Goal: Check status: Check status

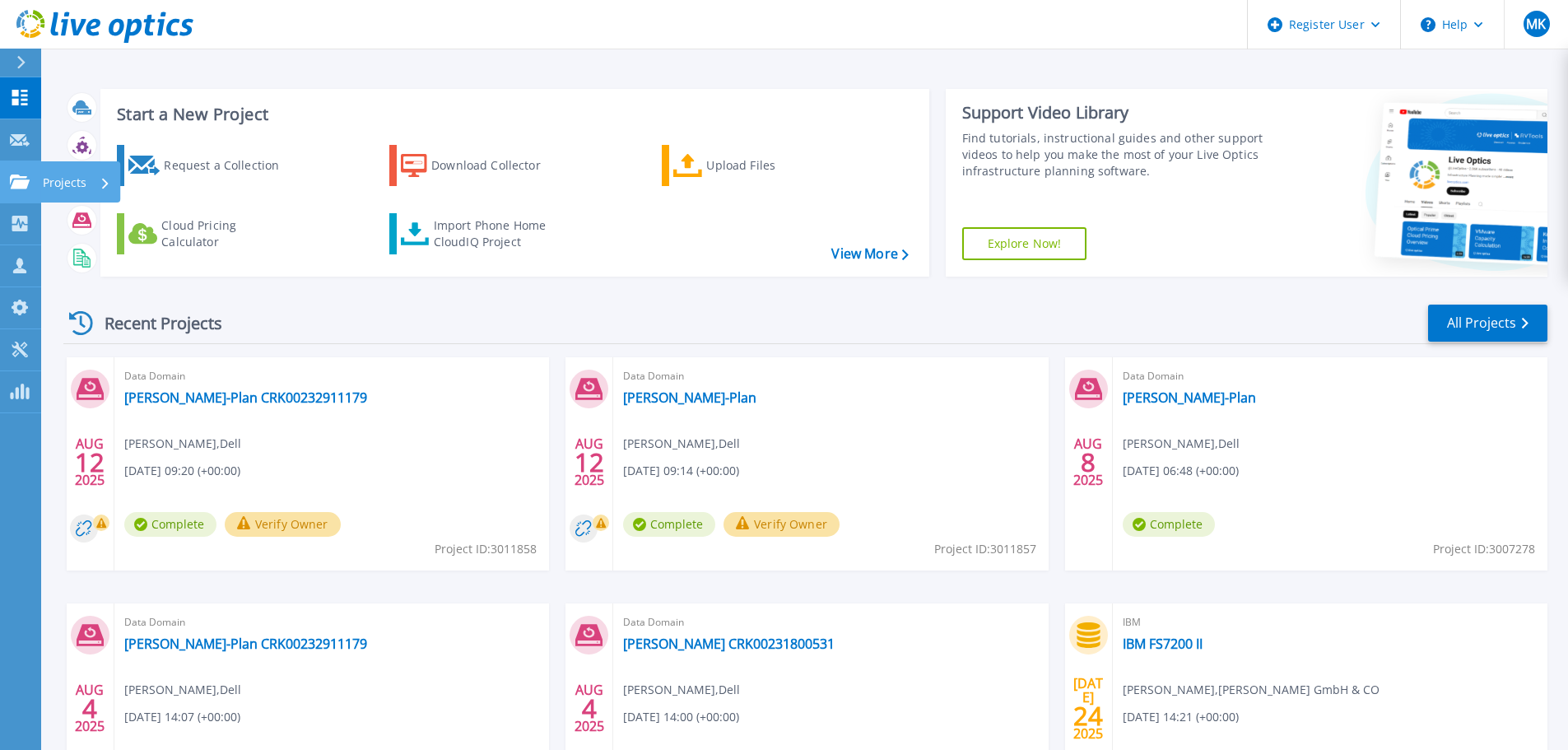
click at [22, 181] on icon at bounding box center [20, 181] width 20 height 14
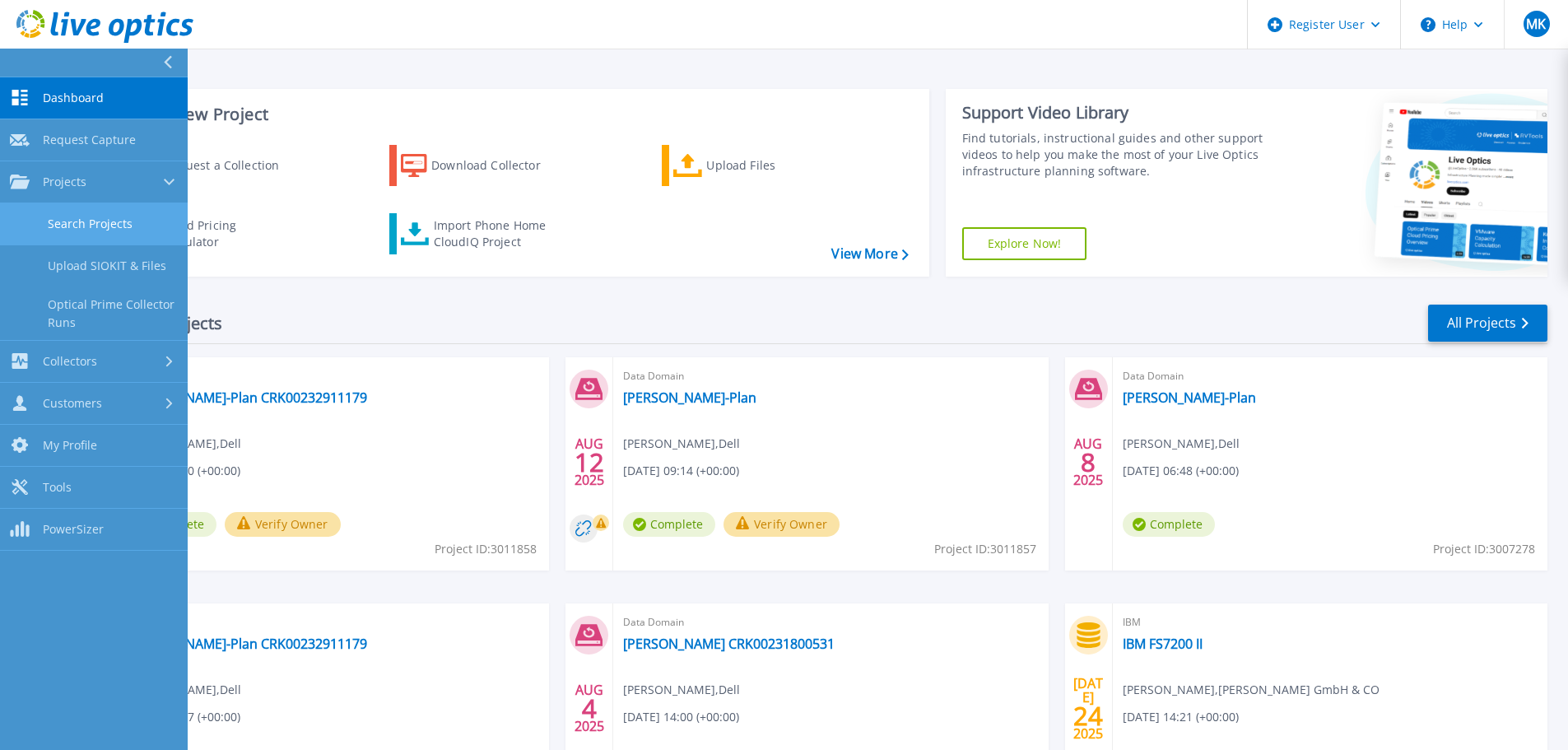
click at [72, 225] on link "Search Projects" at bounding box center [93, 224] width 187 height 42
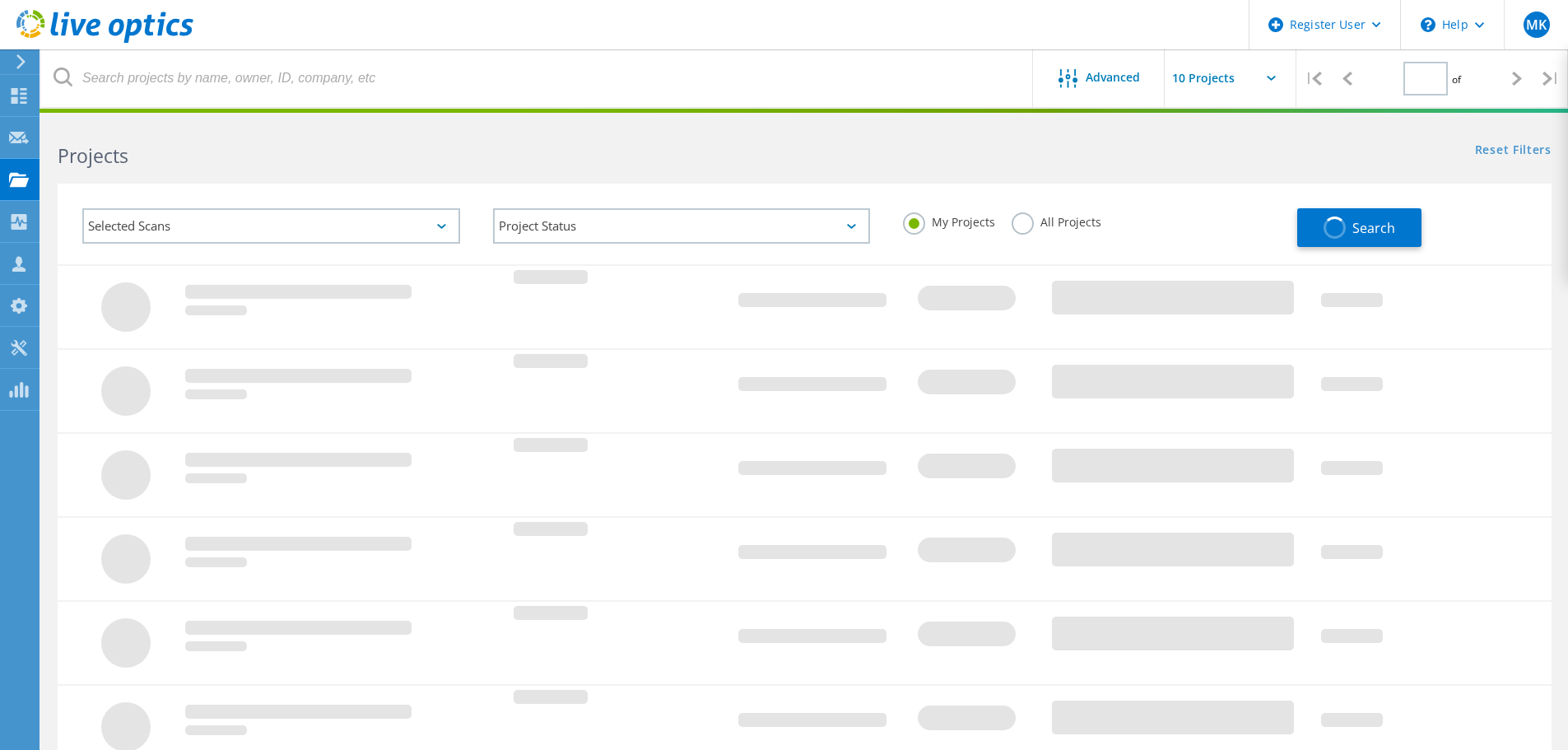
type input "1"
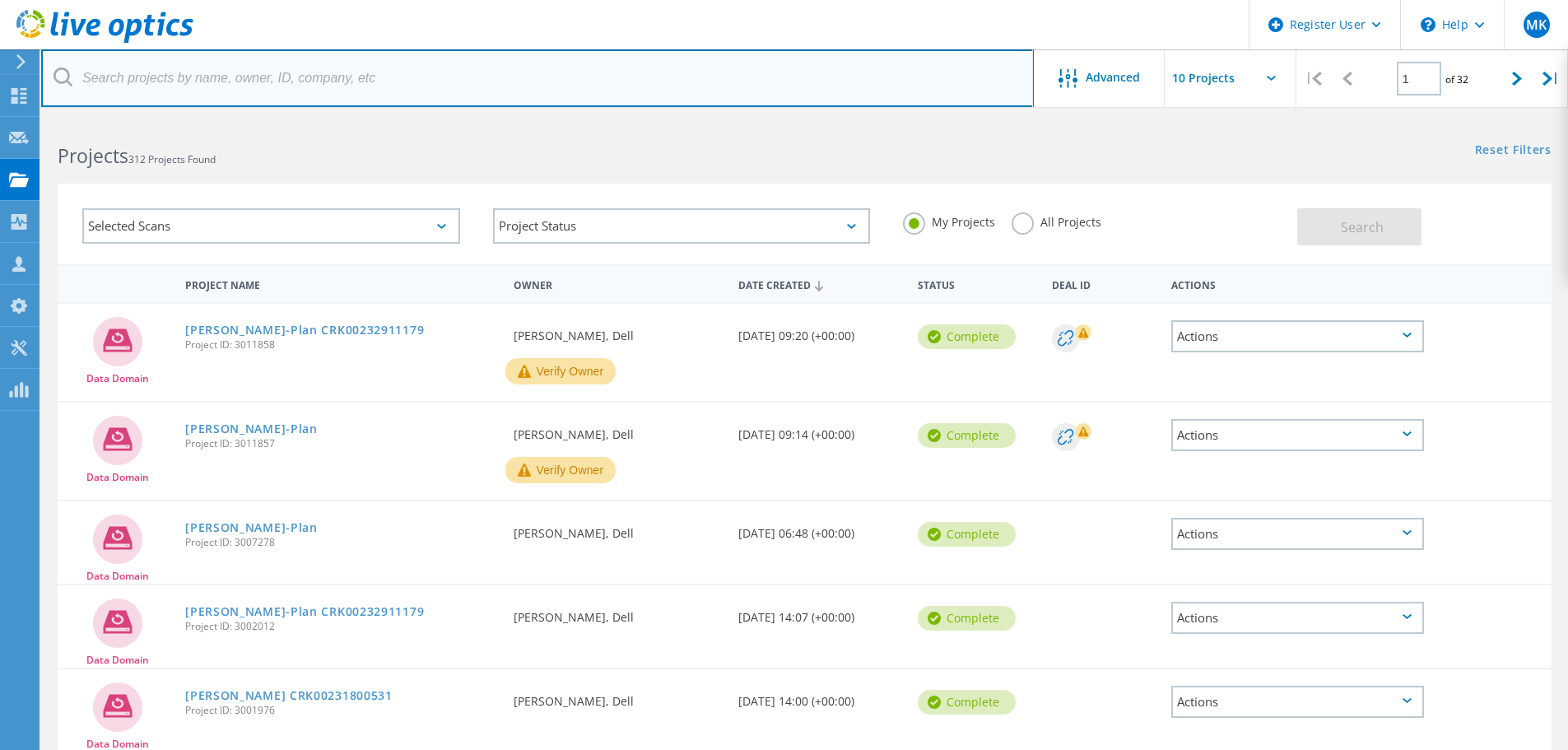
click at [256, 90] on input "text" at bounding box center [538, 78] width 993 height 58
type input "scheidt"
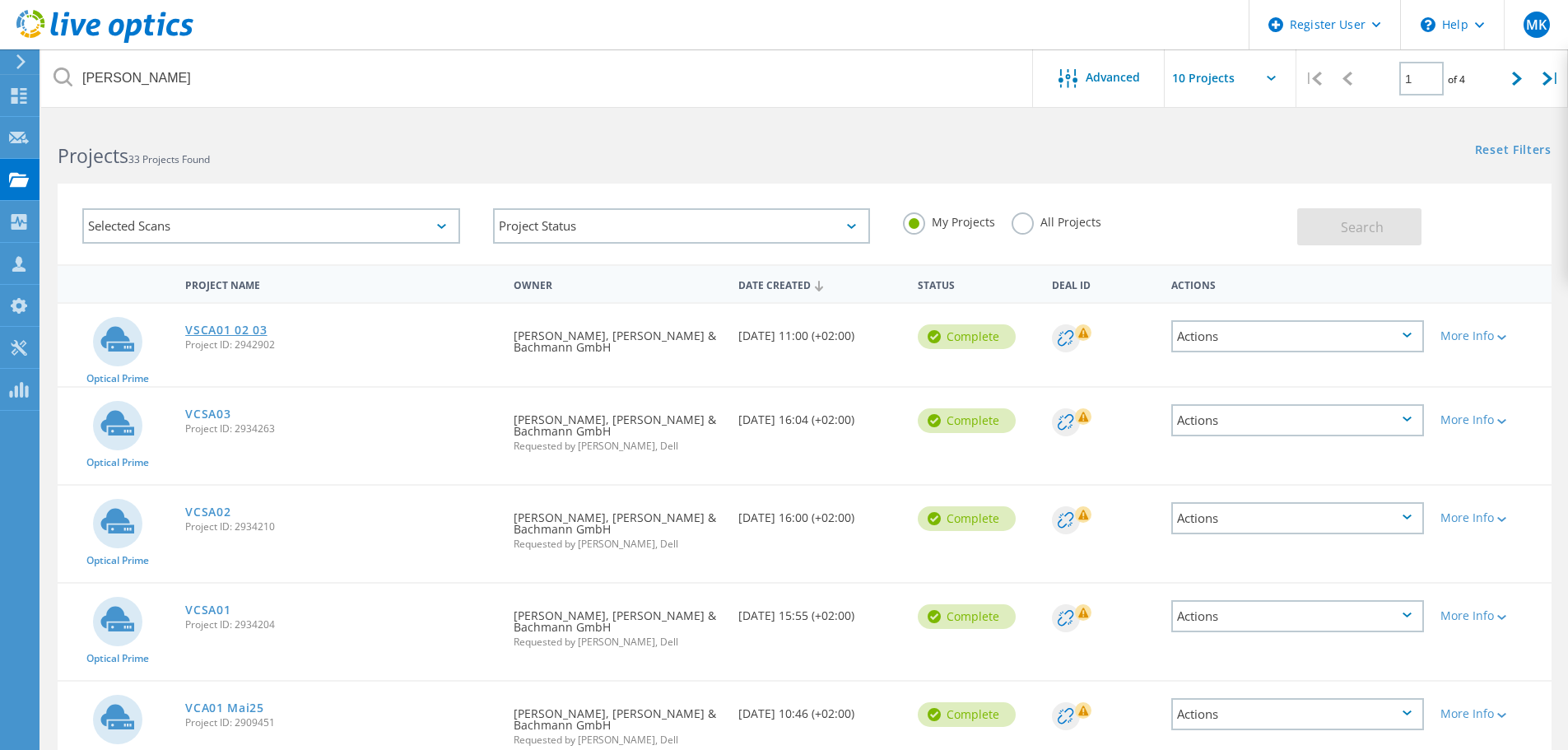
click at [194, 332] on link "VSCA01 02 03" at bounding box center [226, 330] width 81 height 12
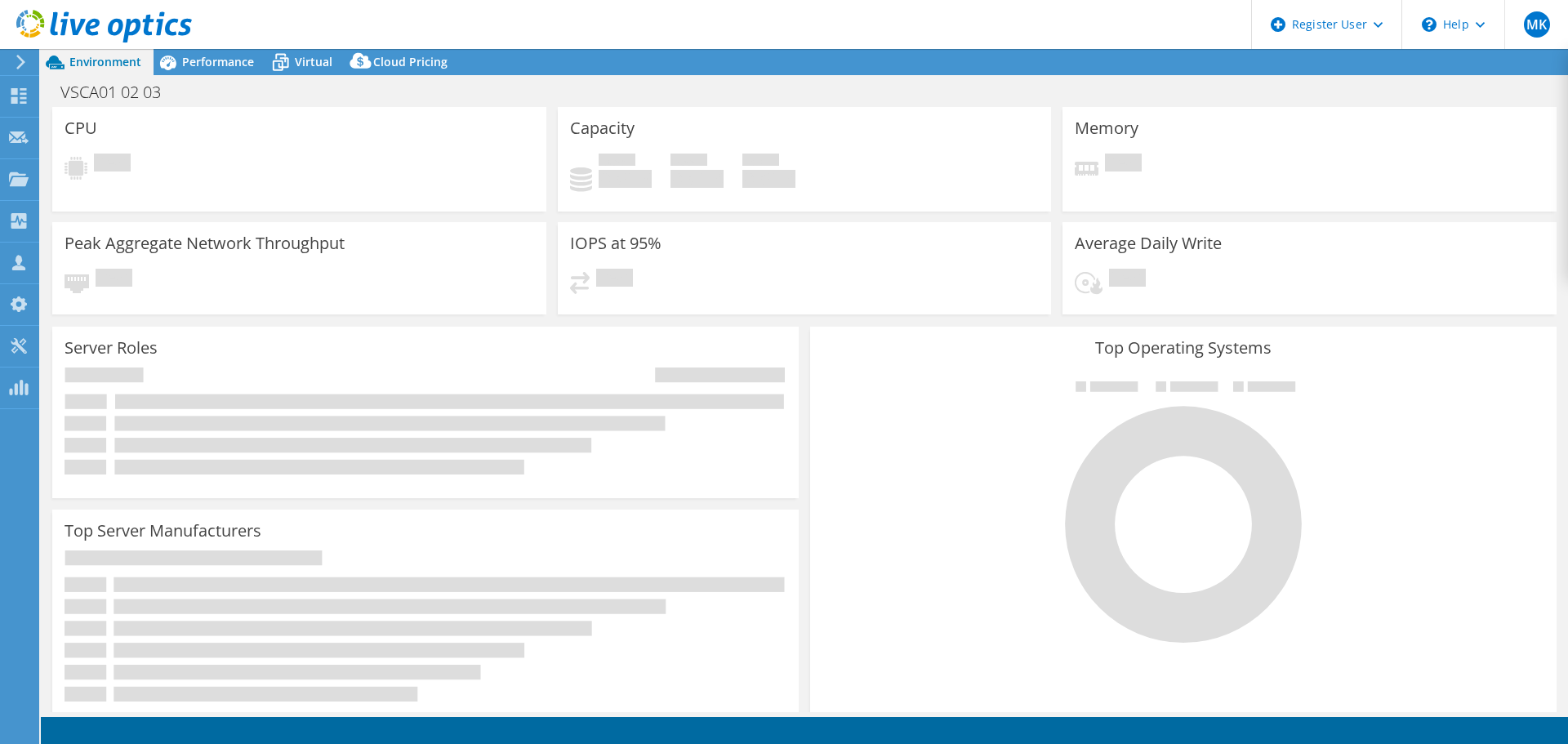
select select "USD"
select select "EUFrankfurt"
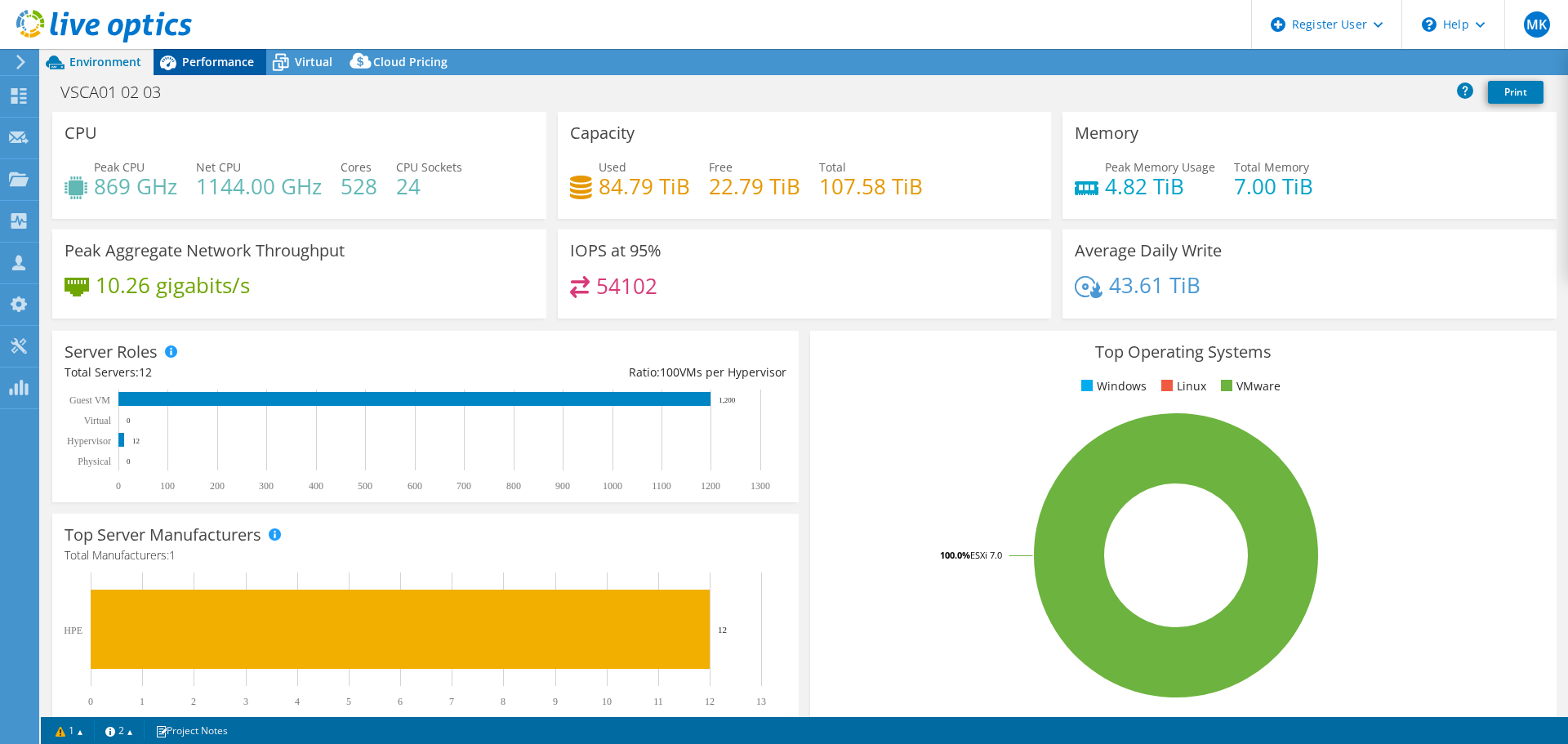
click at [212, 57] on span "Performance" at bounding box center [218, 62] width 72 height 16
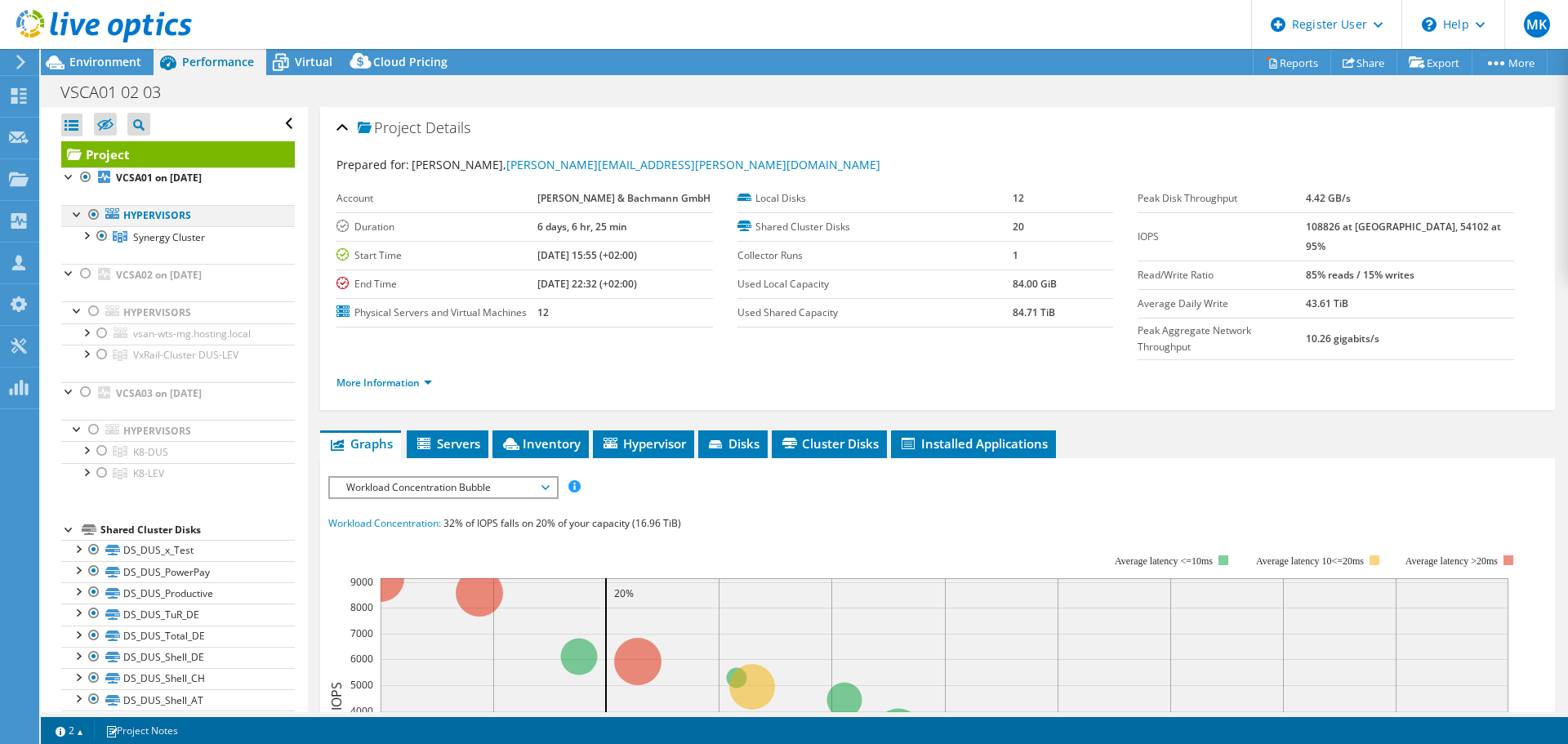
click at [95, 216] on div at bounding box center [94, 215] width 17 height 20
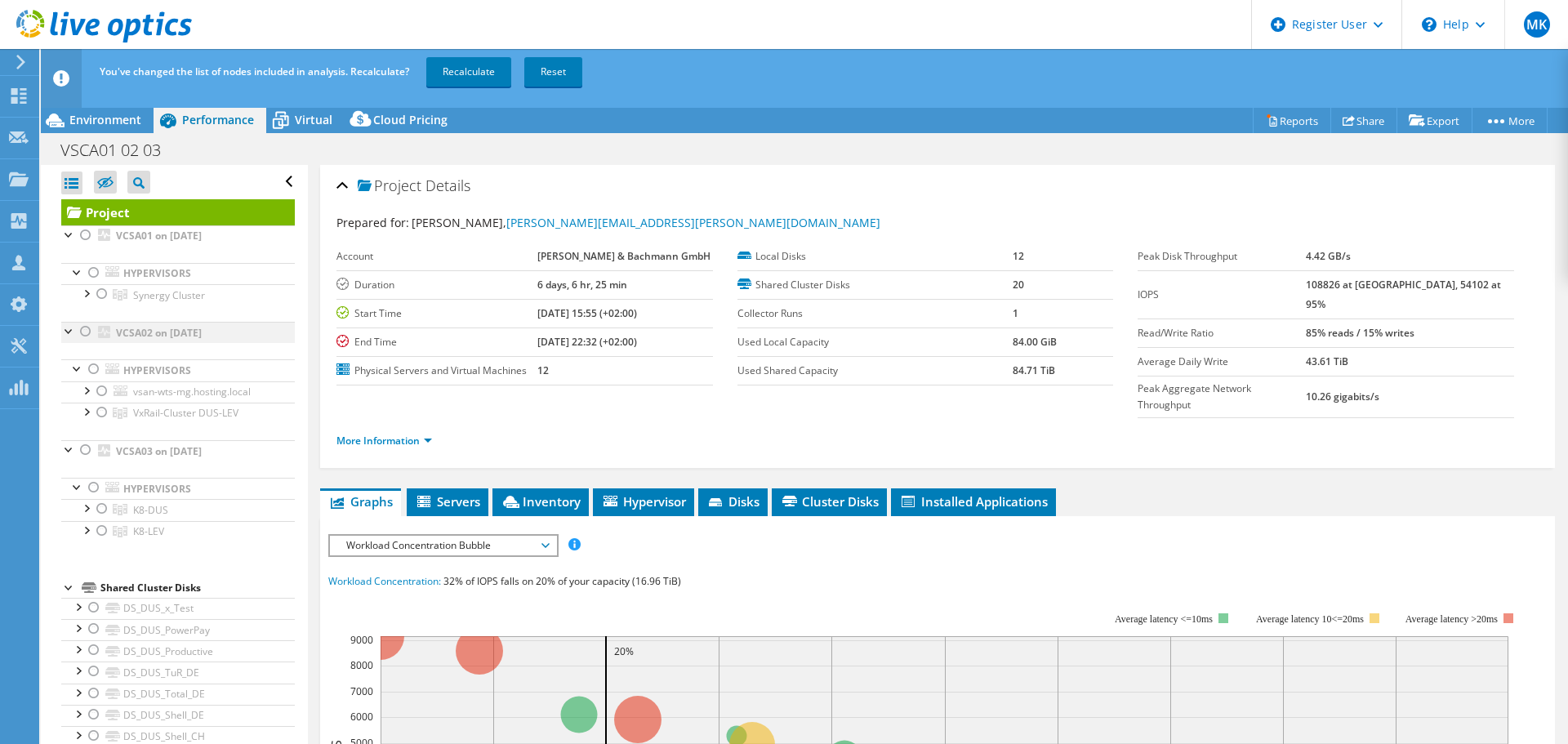
click at [70, 329] on div at bounding box center [70, 330] width 17 height 17
click at [68, 353] on div at bounding box center [70, 352] width 17 height 17
click at [67, 353] on div at bounding box center [70, 352] width 17 height 17
click at [82, 354] on div at bounding box center [86, 353] width 17 height 20
click at [81, 355] on div at bounding box center [86, 353] width 17 height 20
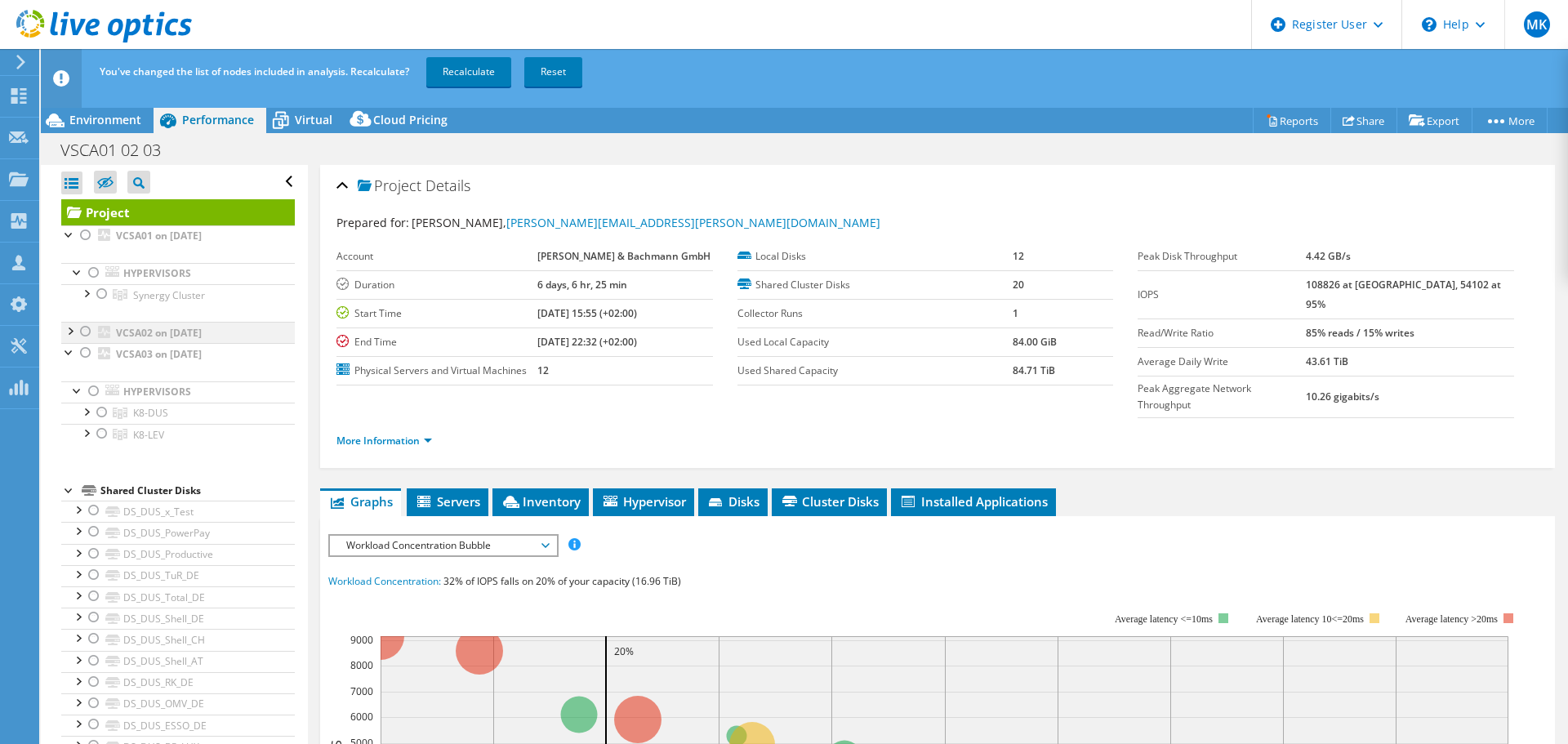
click at [84, 339] on div at bounding box center [86, 332] width 17 height 20
click at [462, 72] on link "Recalculate" at bounding box center [469, 72] width 85 height 29
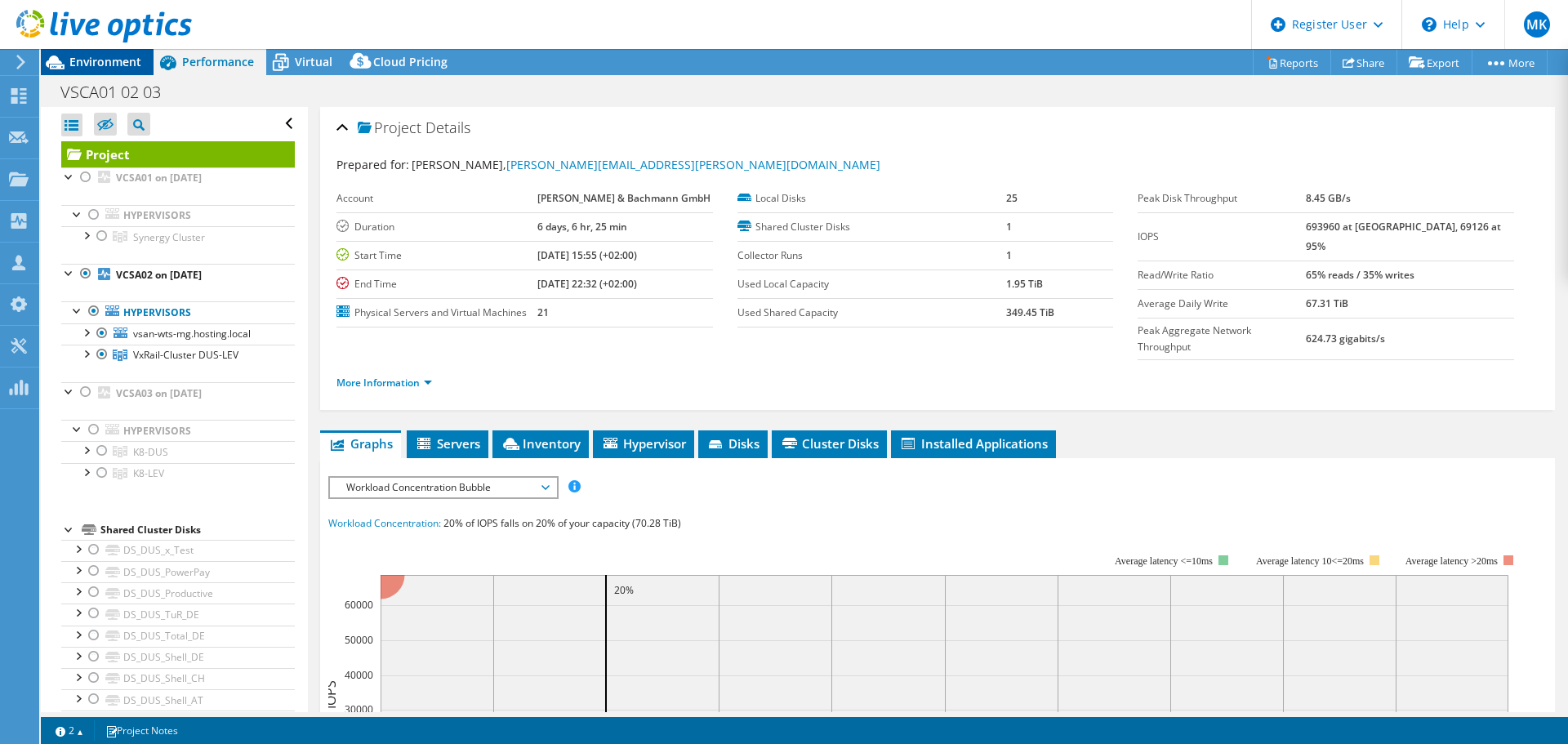
click at [102, 66] on span "Environment" at bounding box center [105, 62] width 72 height 16
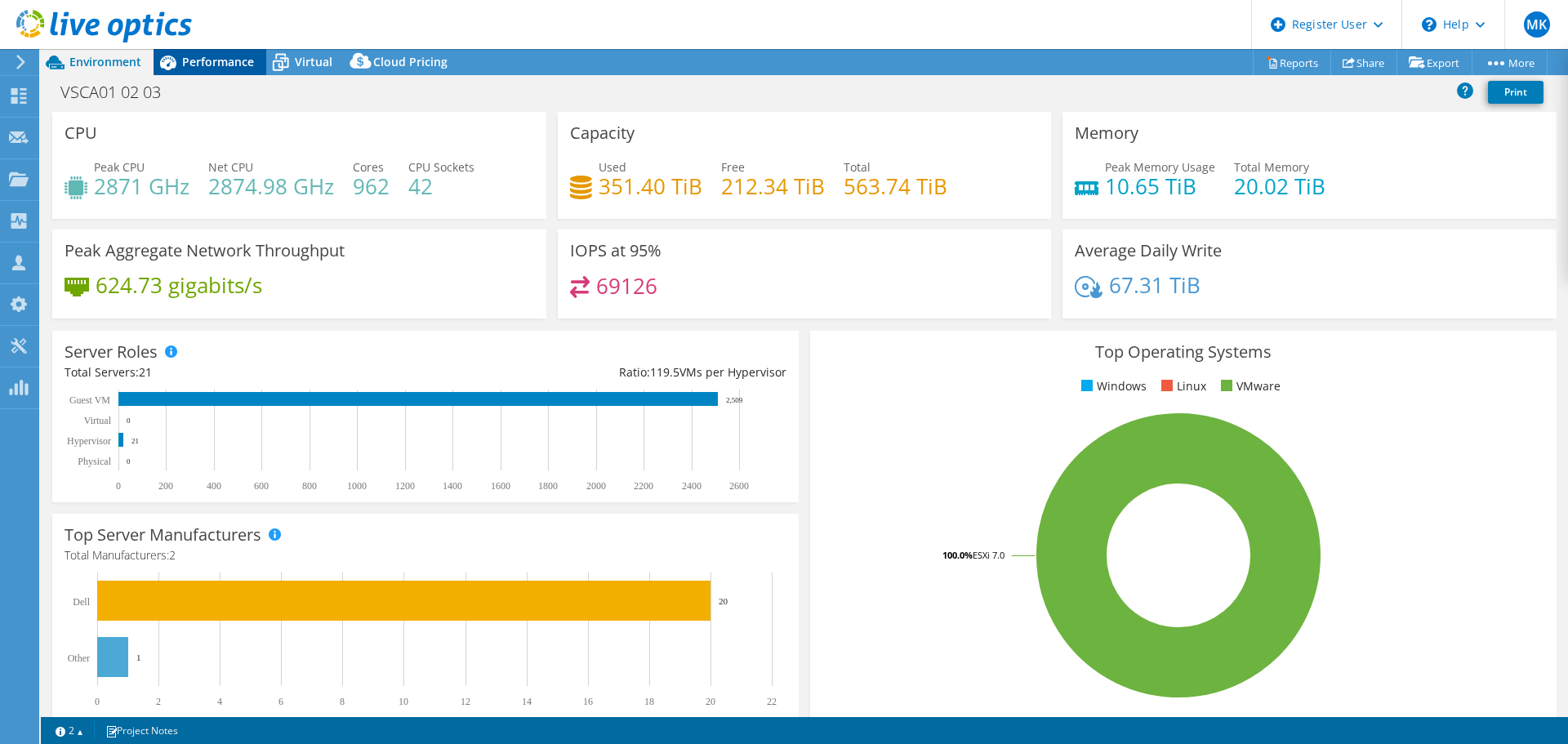
click at [227, 62] on span "Performance" at bounding box center [218, 62] width 72 height 16
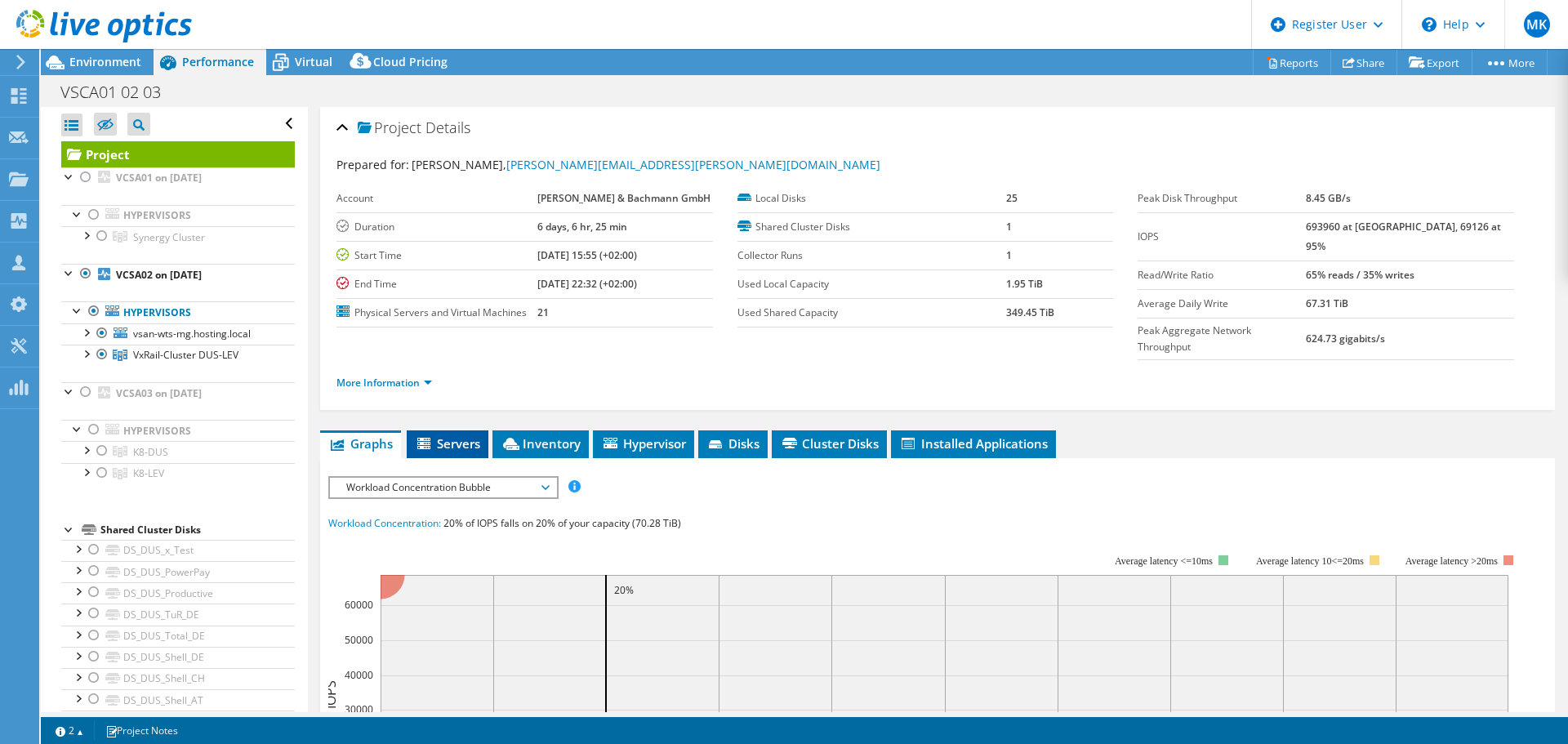
click at [436, 435] on span "Servers" at bounding box center [447, 443] width 65 height 17
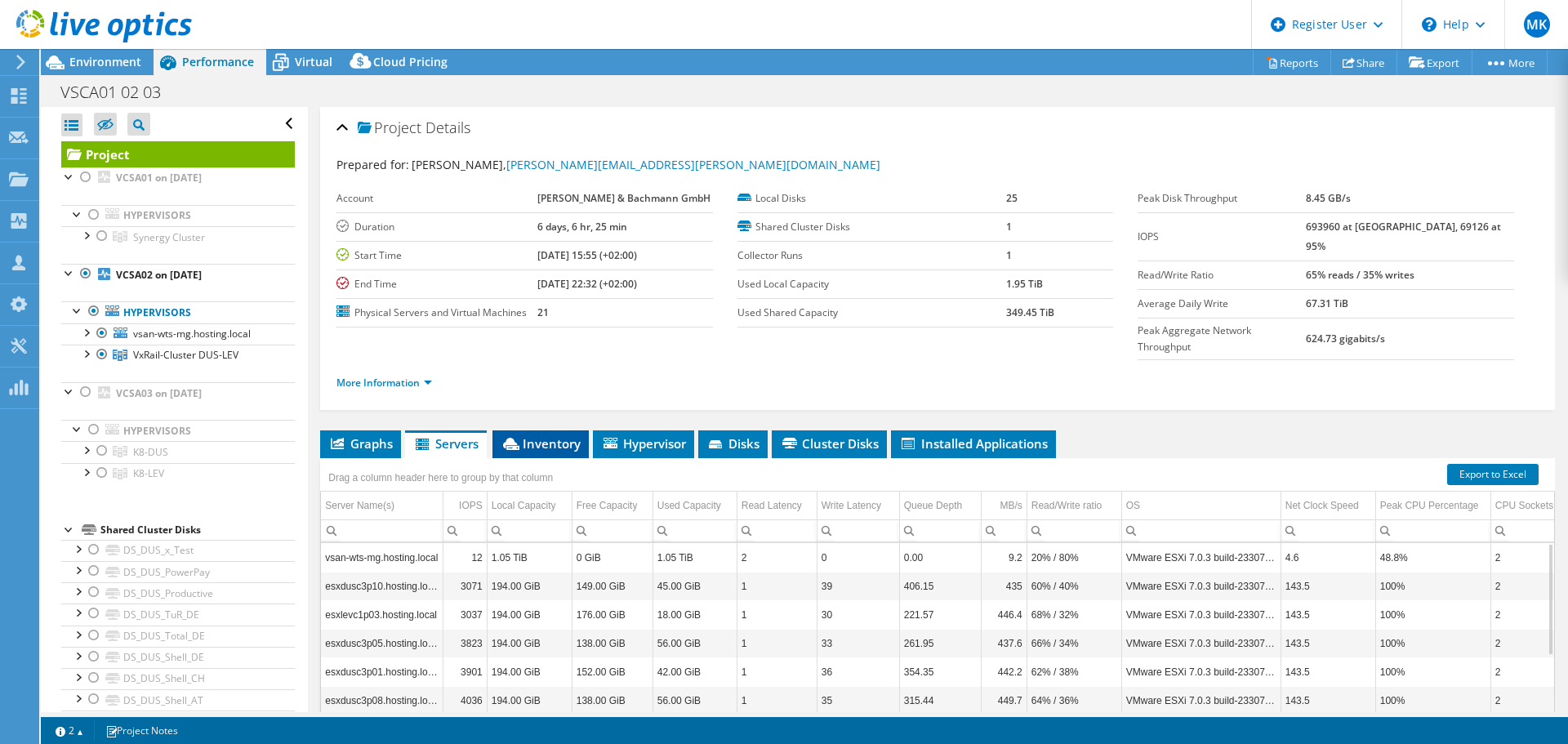
click at [576, 435] on span "Inventory" at bounding box center [541, 443] width 80 height 17
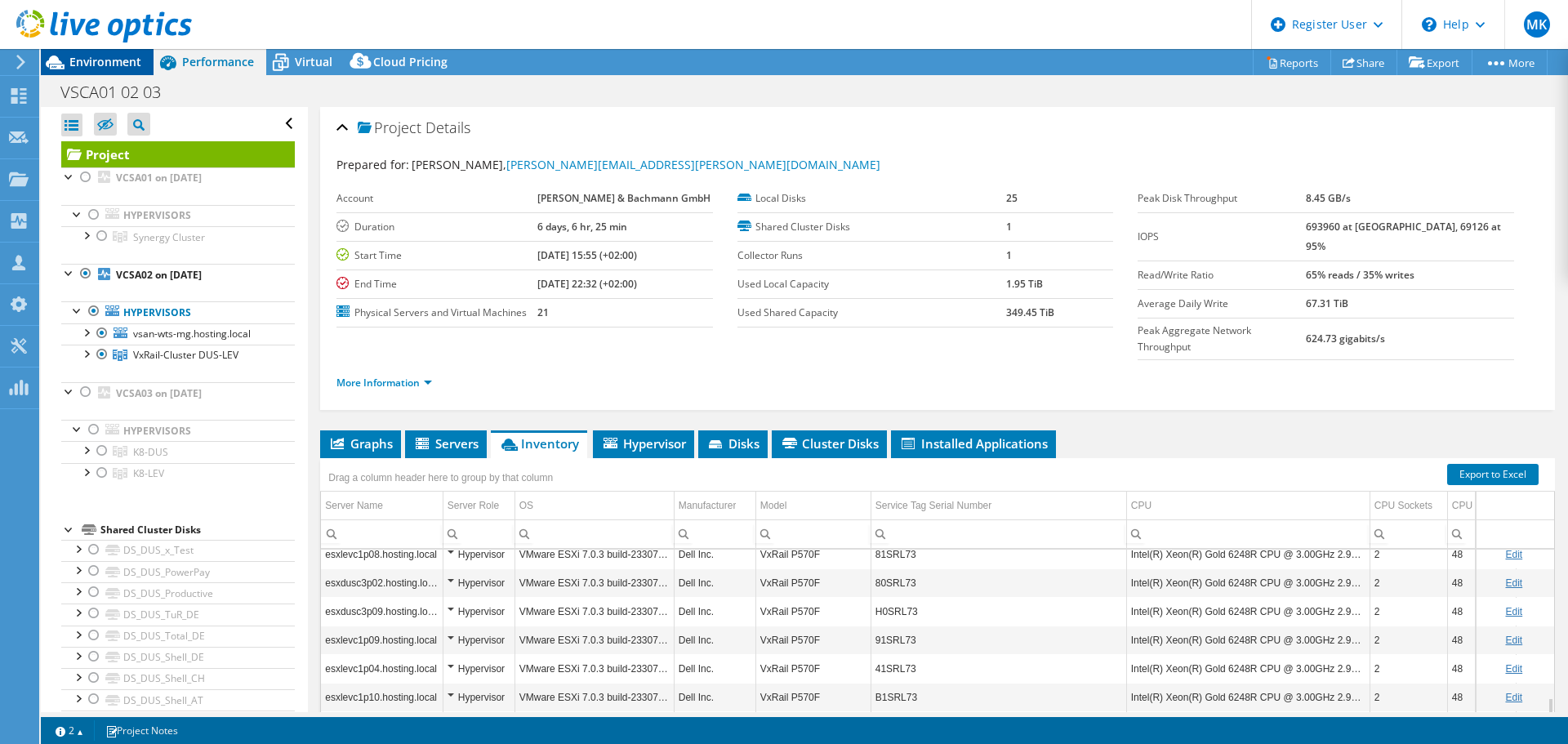
click at [94, 62] on span "Environment" at bounding box center [105, 62] width 72 height 16
